Goal: Contribute content: Add original content to the website for others to see

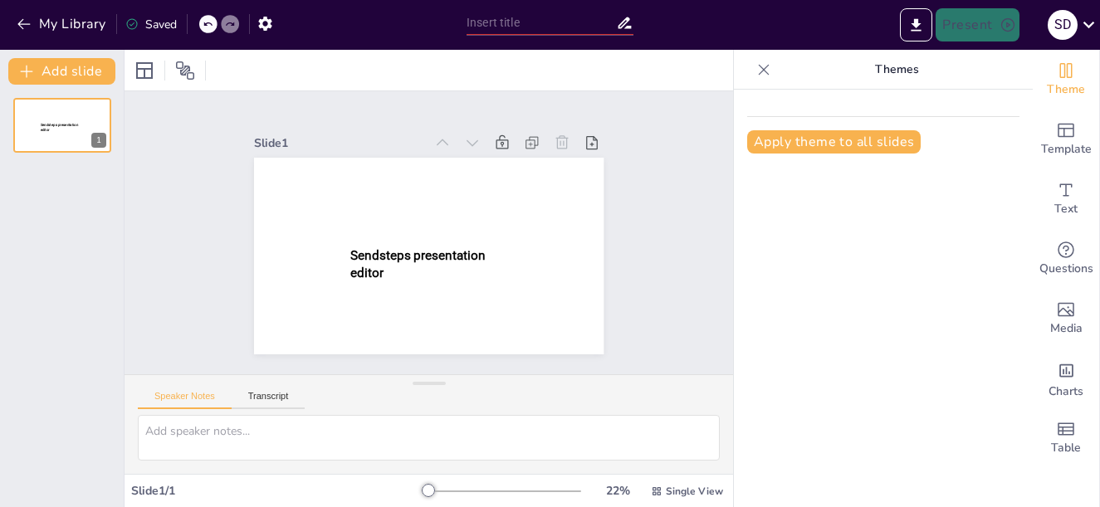
type input "New Sendsteps"
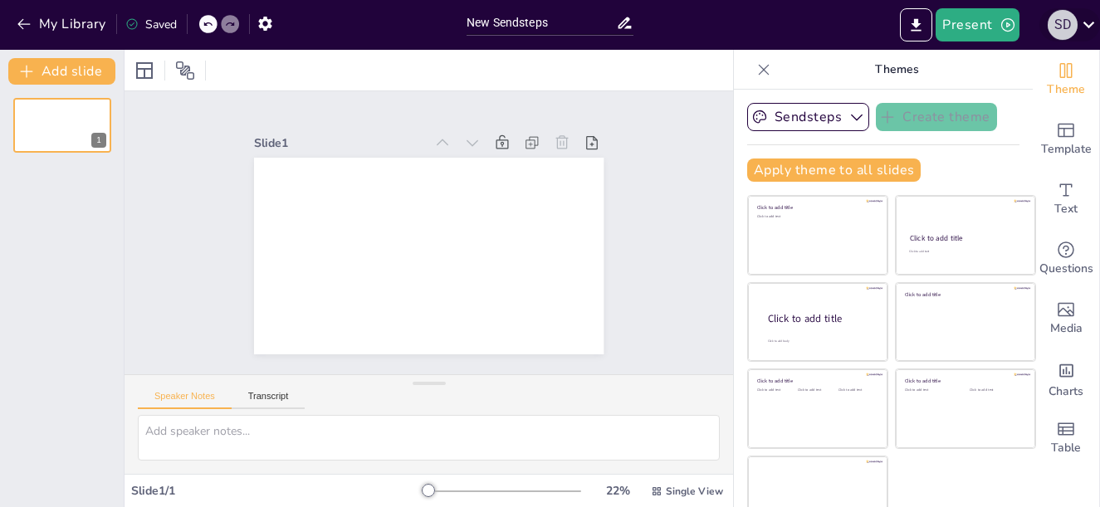
click at [1059, 27] on div "s d" at bounding box center [1063, 25] width 30 height 30
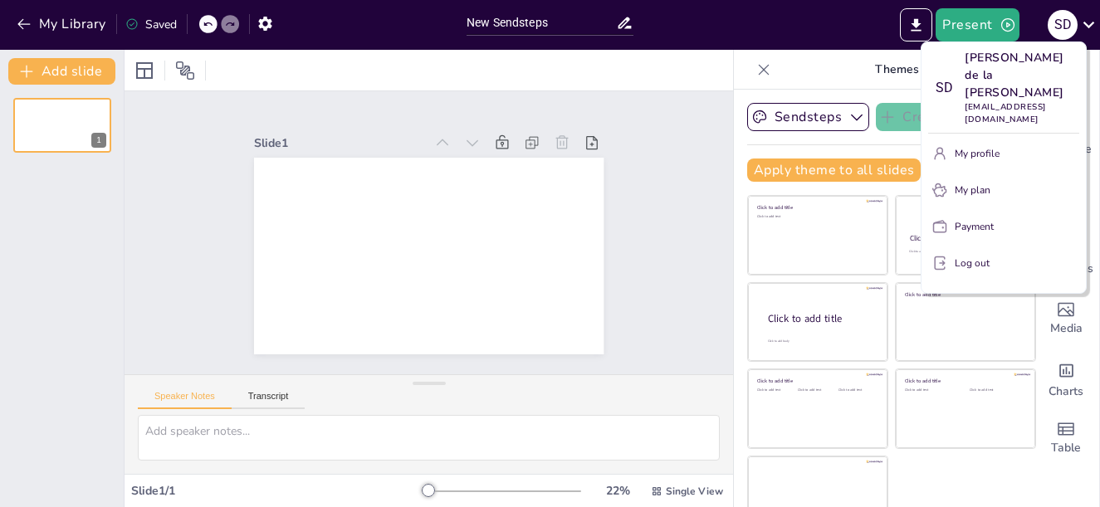
click at [21, 19] on div at bounding box center [550, 253] width 1100 height 507
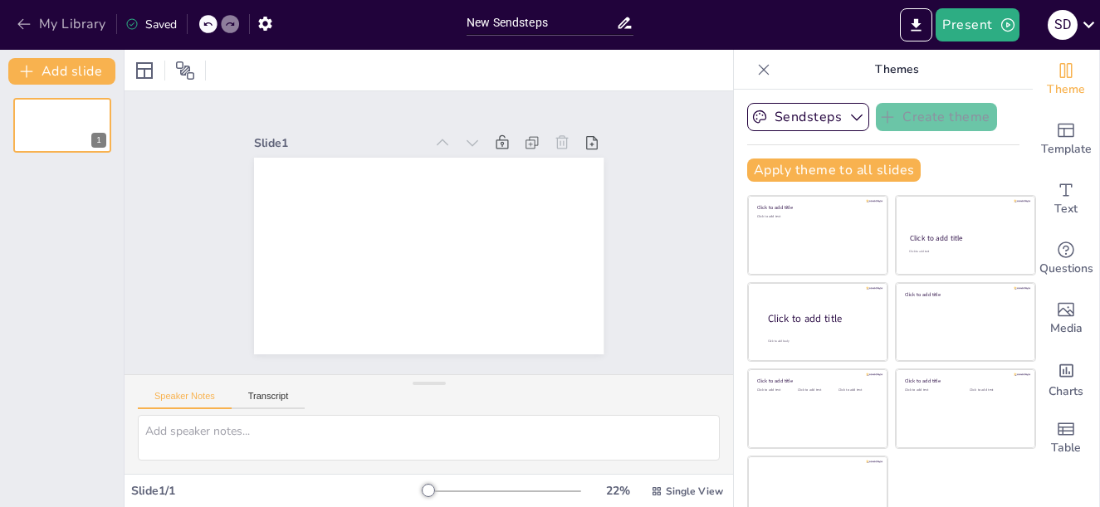
click at [22, 19] on icon "button" at bounding box center [24, 24] width 17 height 17
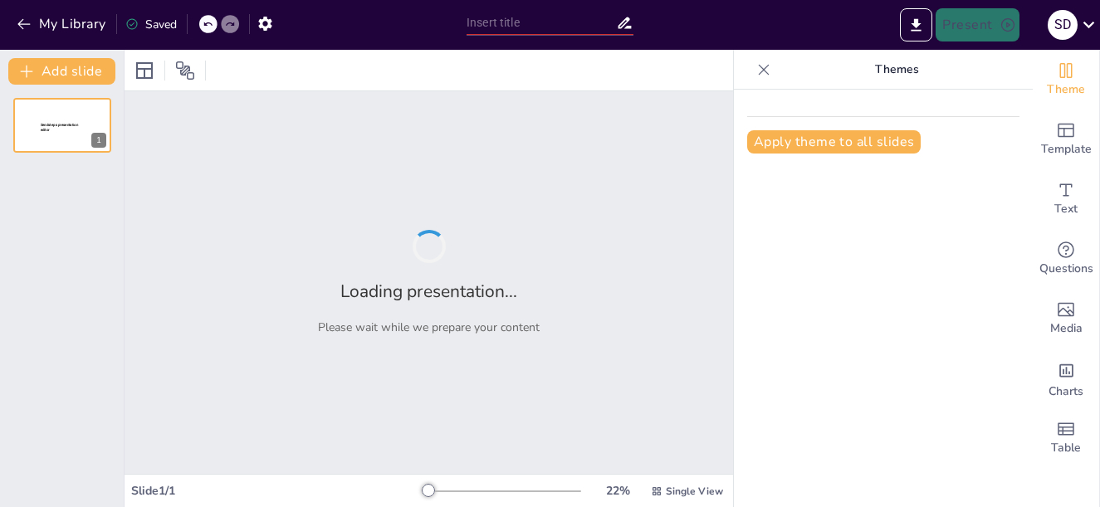
type input "Análisis Político de la Región Víctor Raúl Haya de la Torre en 1985"
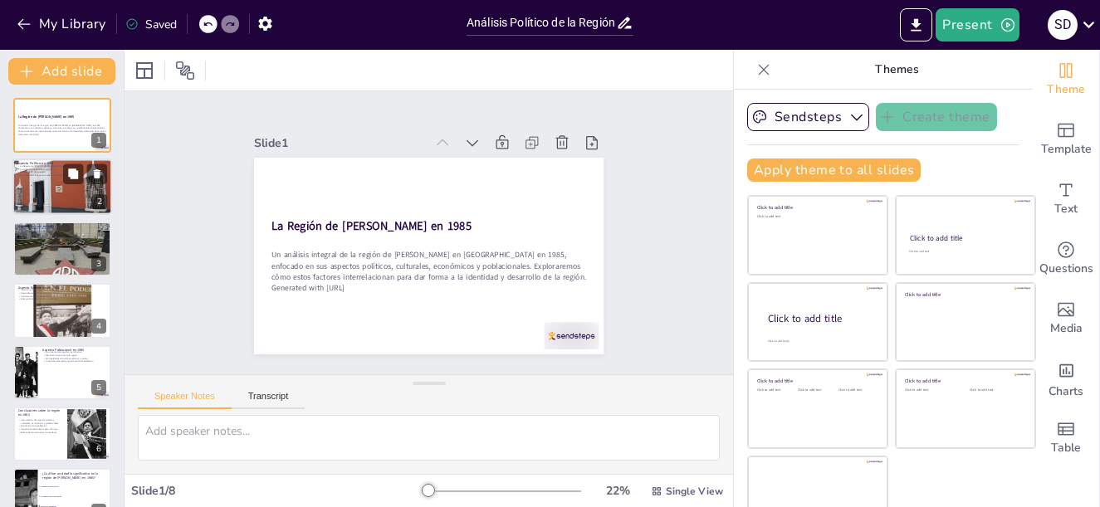
checkbox input "true"
click at [67, 199] on div at bounding box center [62, 187] width 100 height 75
type textarea "La llegada de Alan García en 1985 representó un cambio significativo en la polí…"
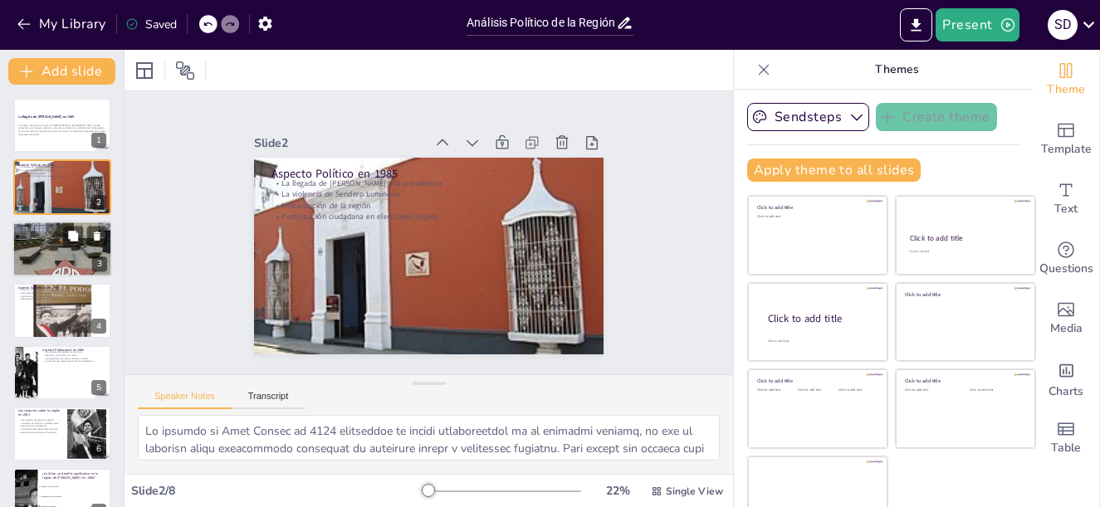
checkbox input "true"
click at [75, 256] on div at bounding box center [62, 249] width 100 height 133
type textarea "El resurgimiento de la identidad local fue fundamental en 1985, ya que permitió…"
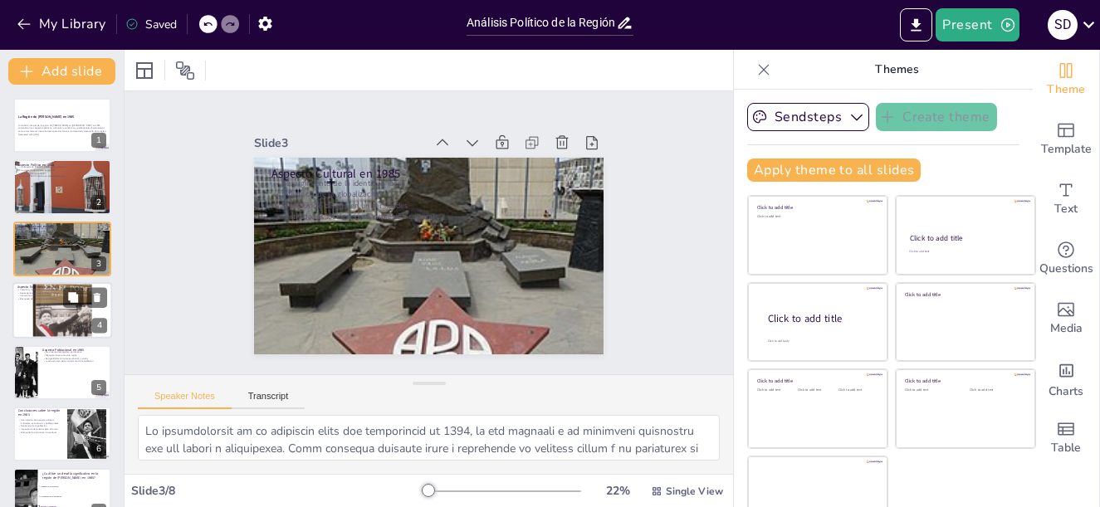
checkbox input "true"
click at [61, 327] on div at bounding box center [62, 311] width 100 height 100
type textarea "La inflación y el desempleo en 1985 representaron una crisis económica que afec…"
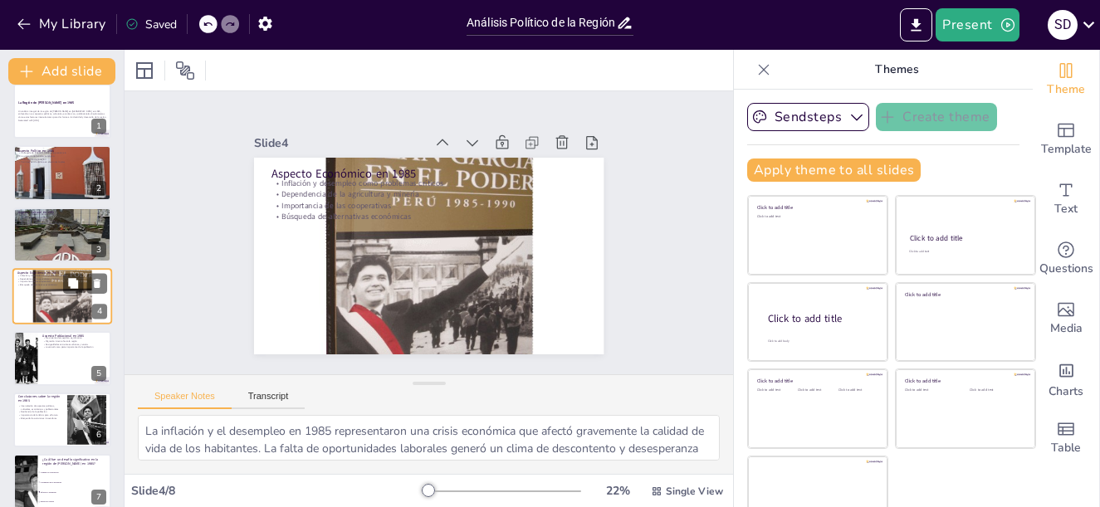
scroll to position [47, 0]
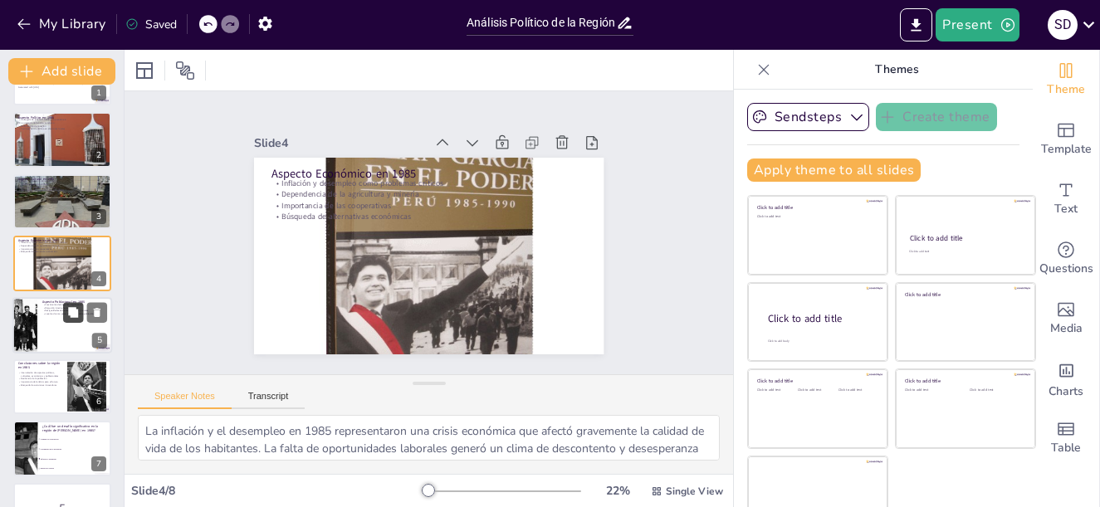
checkbox input "true"
click at [77, 297] on div "Aspecto Poblacional en 1985 Crecimiento demográfico significativo Migración int…" at bounding box center [62, 297] width 100 height 0
type textarea "El crecimiento demográfico en 1985 fue notable, lo que generó una serie de desa…"
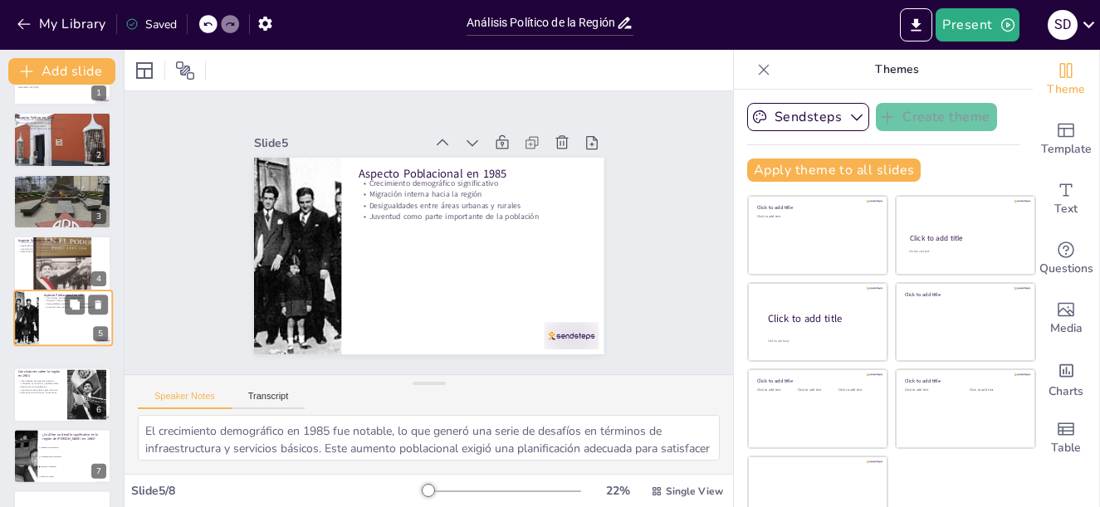
scroll to position [76, 0]
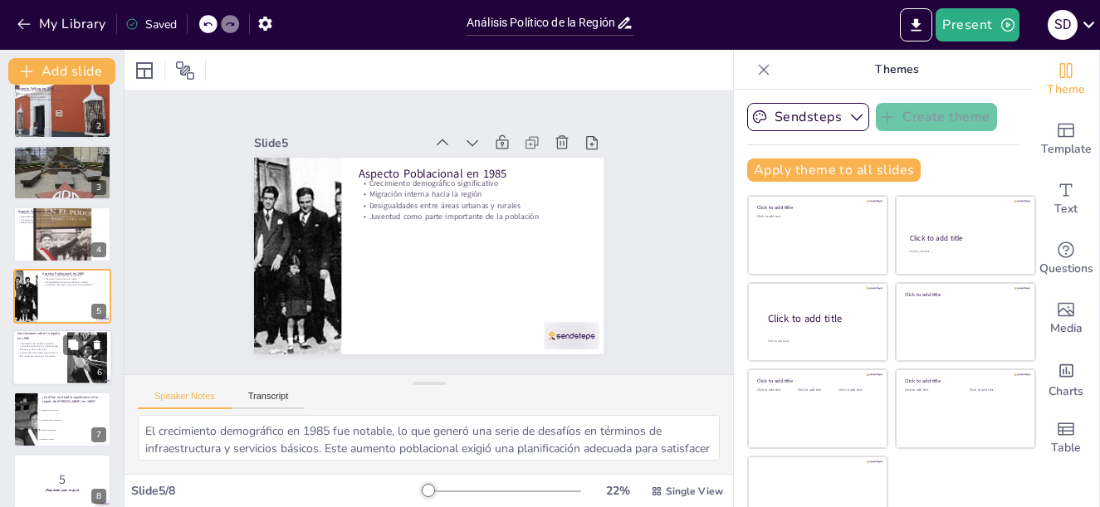
checkbox input "true"
click at [52, 375] on div at bounding box center [62, 358] width 100 height 56
type textarea "La interrelación de estos aspectos es crucial para comprender la complejidad de…"
checkbox input "true"
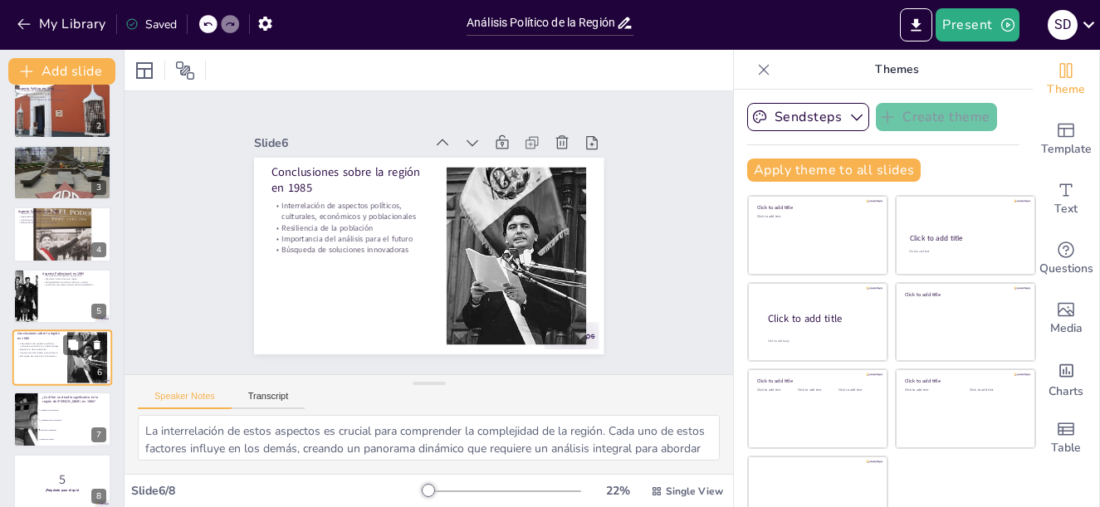
scroll to position [91, 0]
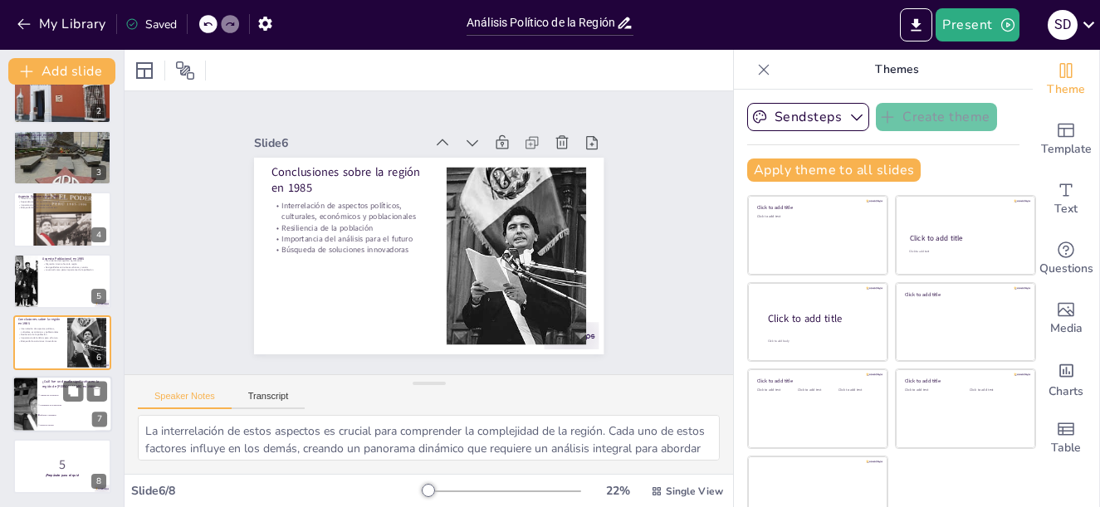
checkbox input "true"
click at [46, 391] on li "Aumento de la población" at bounding box center [74, 396] width 75 height 10
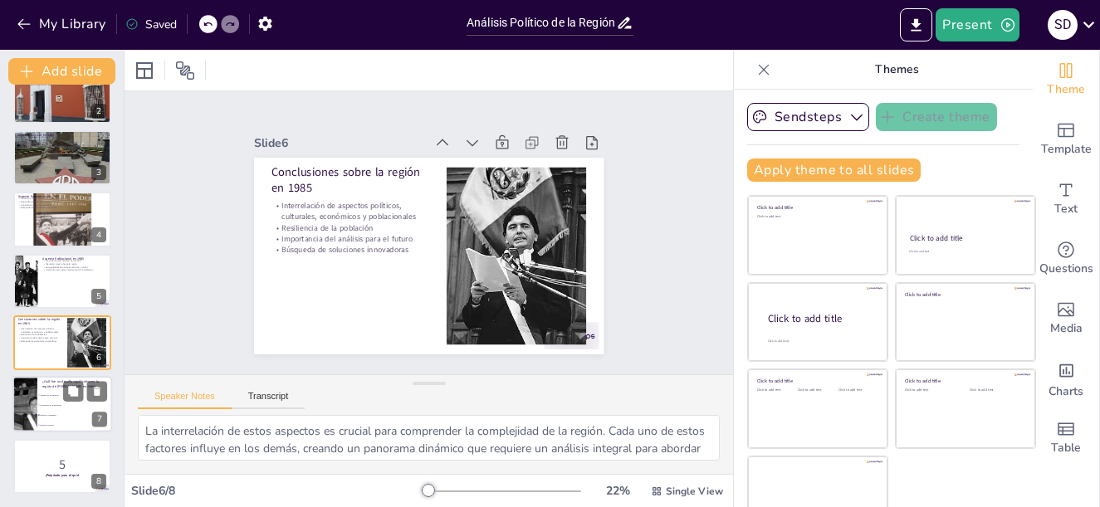
type textarea "La respuesta correcta es "Inflación y desempleo", como se discutió en la diapos…"
checkbox input "true"
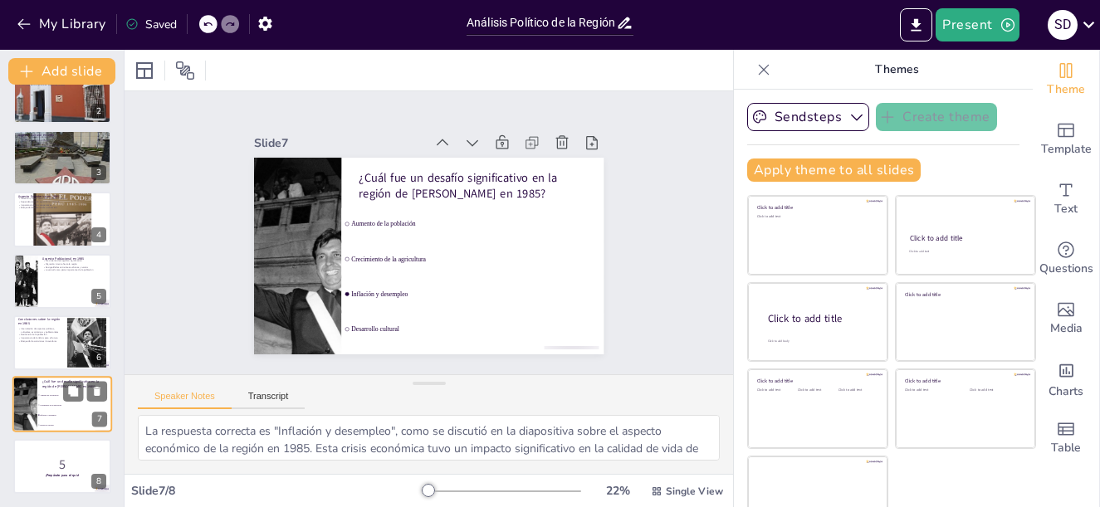
checkbox input "true"
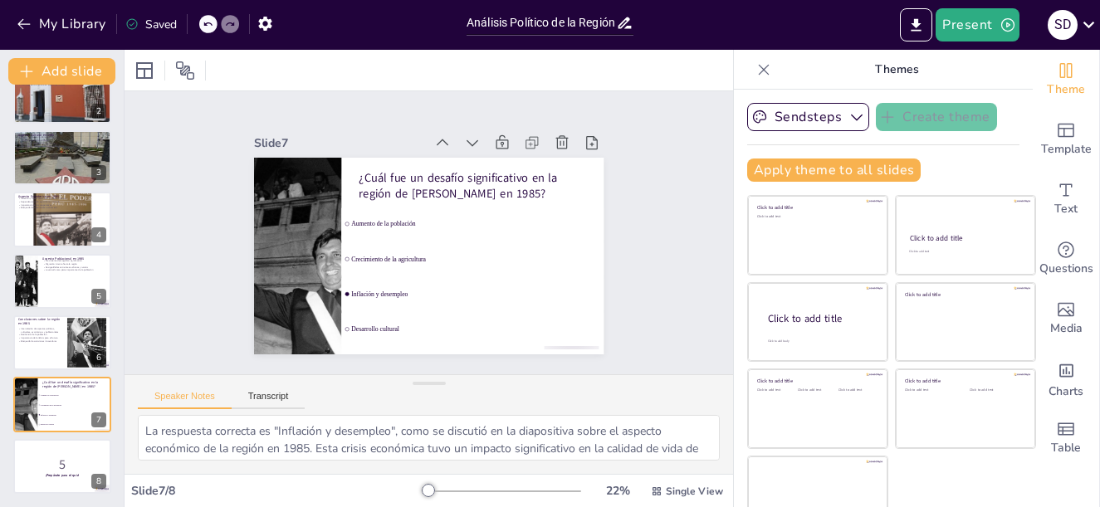
checkbox input "true"
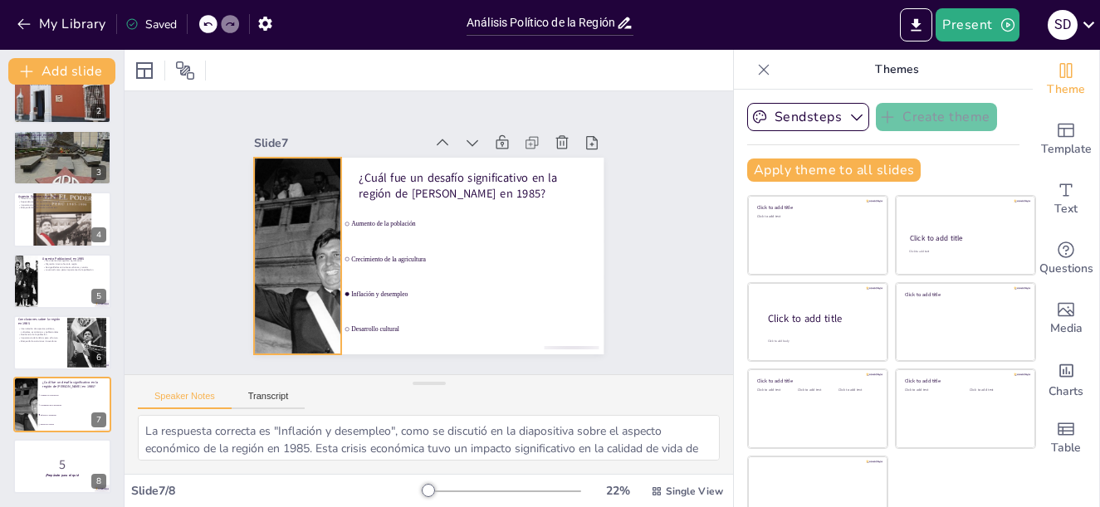
checkbox input "true"
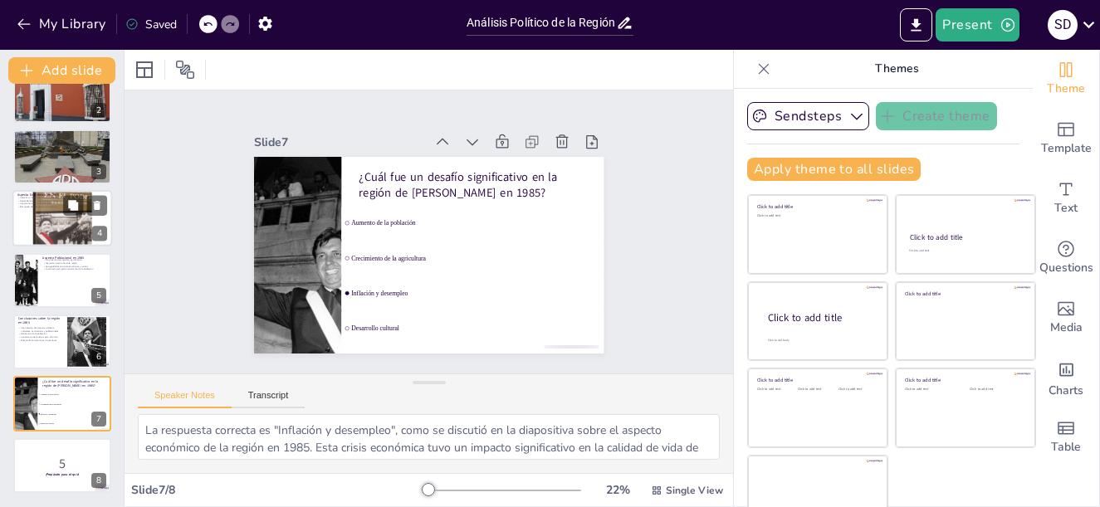
checkbox input "true"
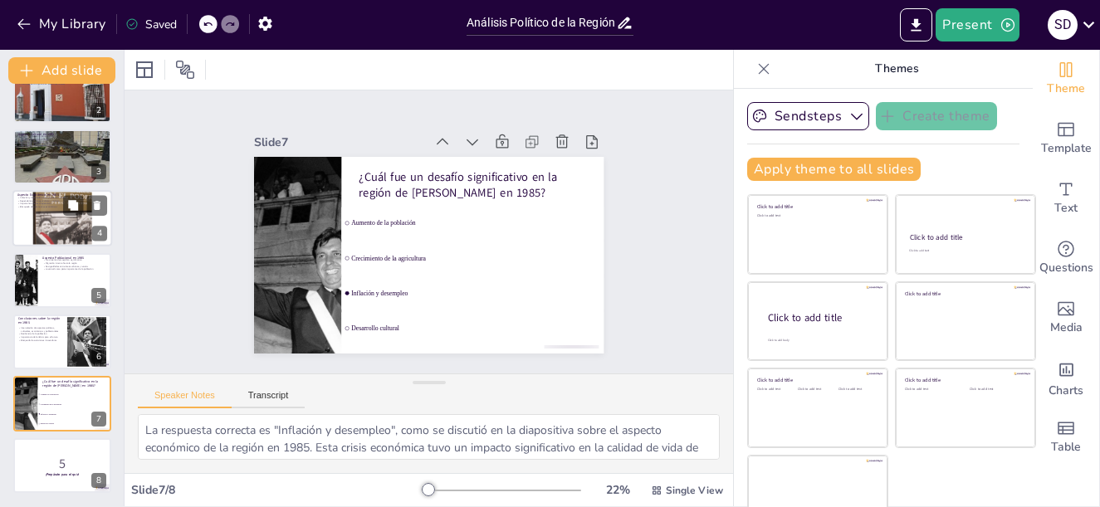
checkbox input "true"
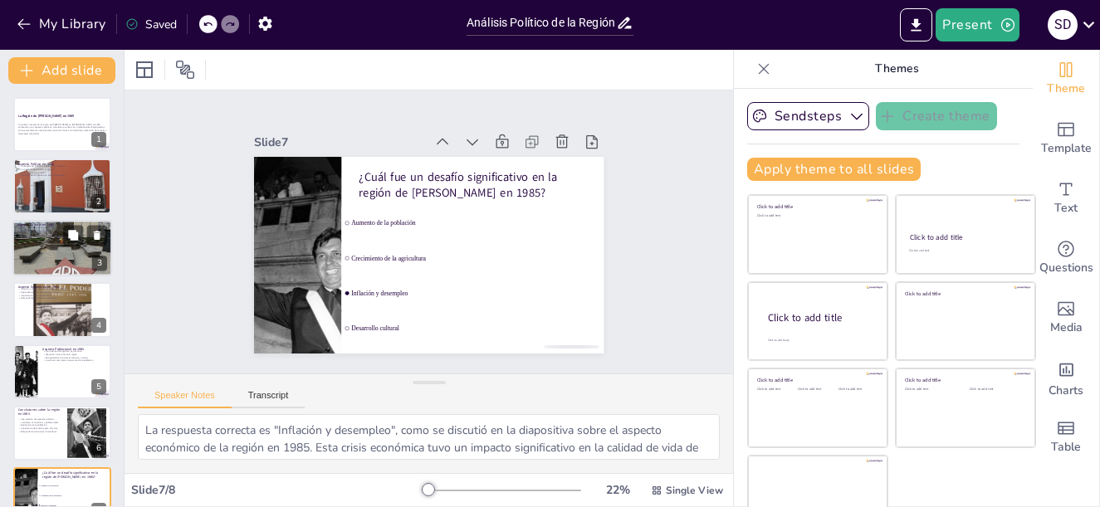
checkbox input "true"
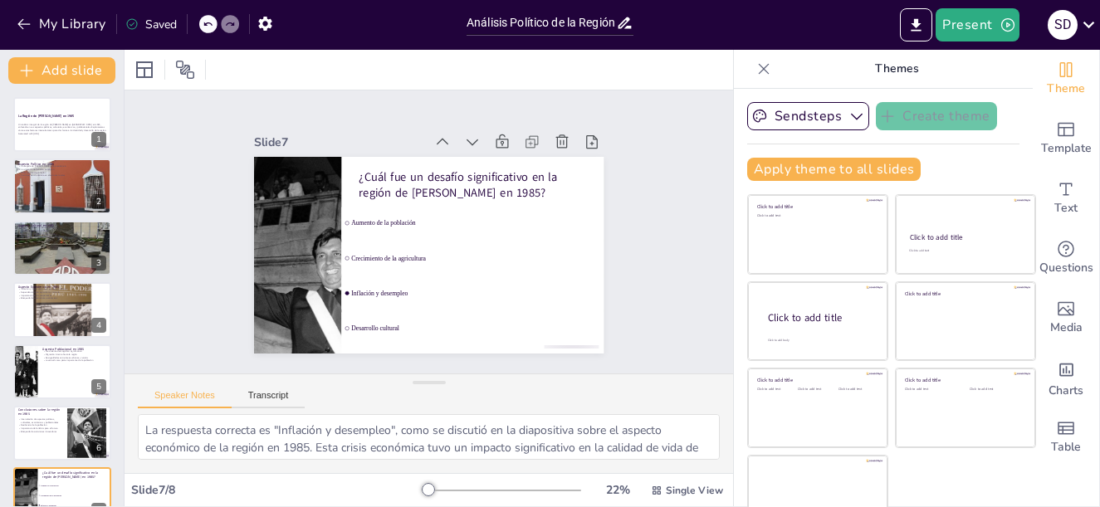
checkbox input "true"
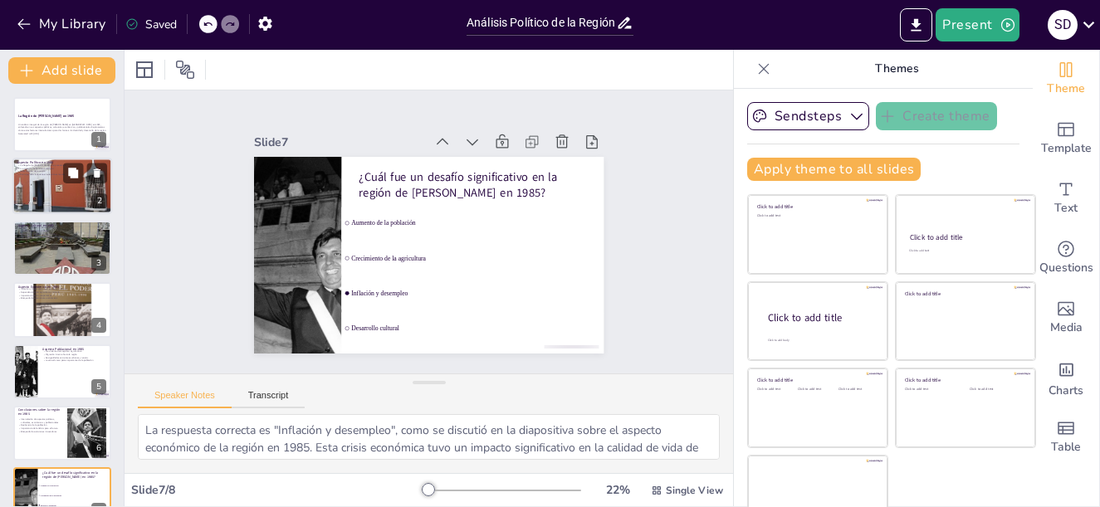
checkbox input "true"
click at [40, 185] on div at bounding box center [62, 186] width 100 height 75
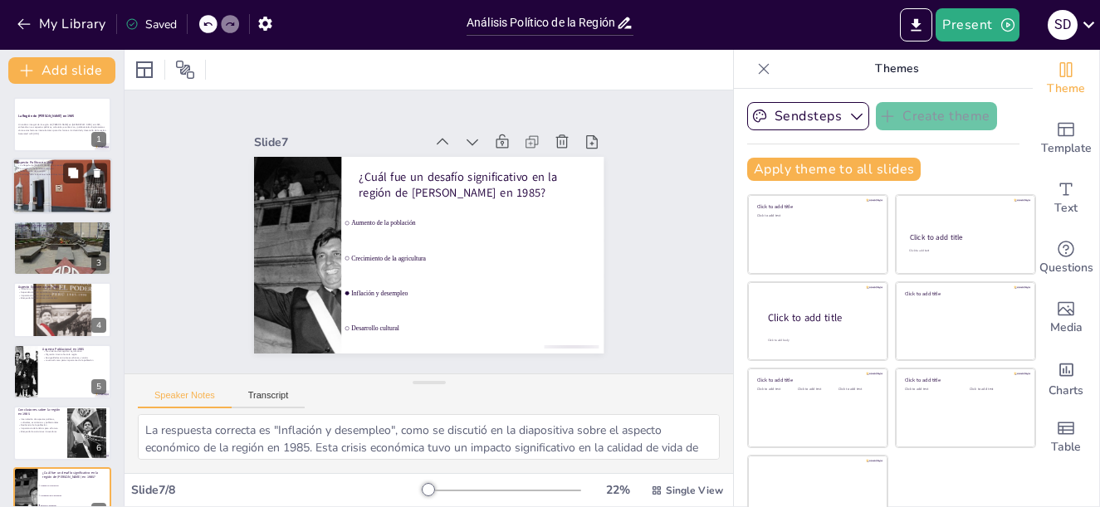
type textarea "La llegada de Alan García en 1985 representó un cambio significativo en la polí…"
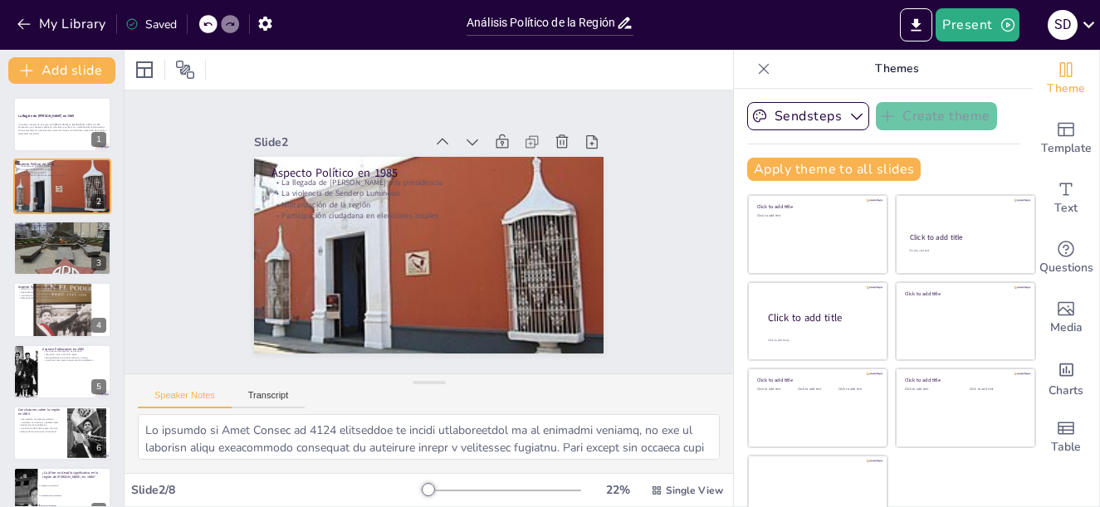
click at [756, 71] on icon at bounding box center [764, 69] width 17 height 17
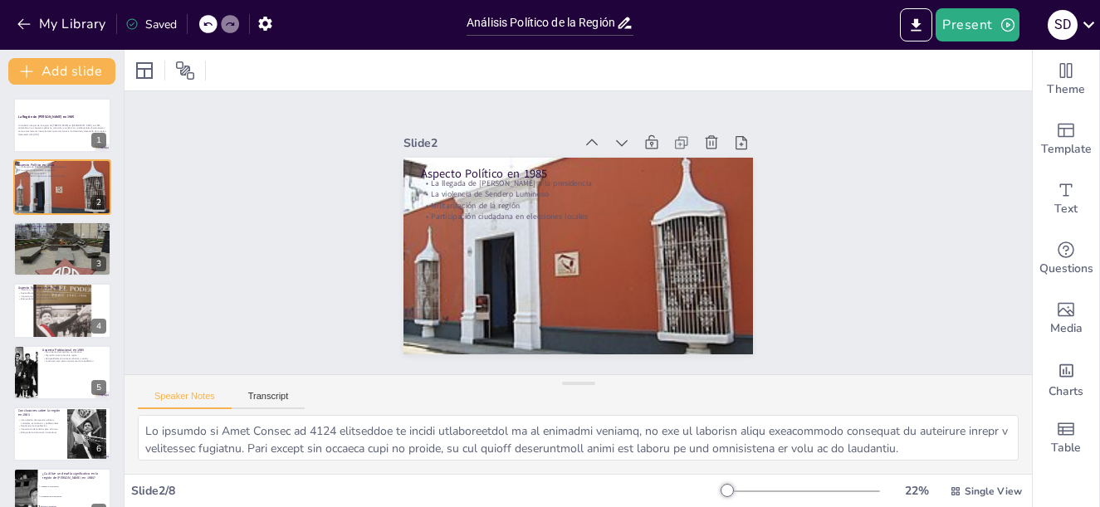
checkbox input "true"
